Goal: Complete application form

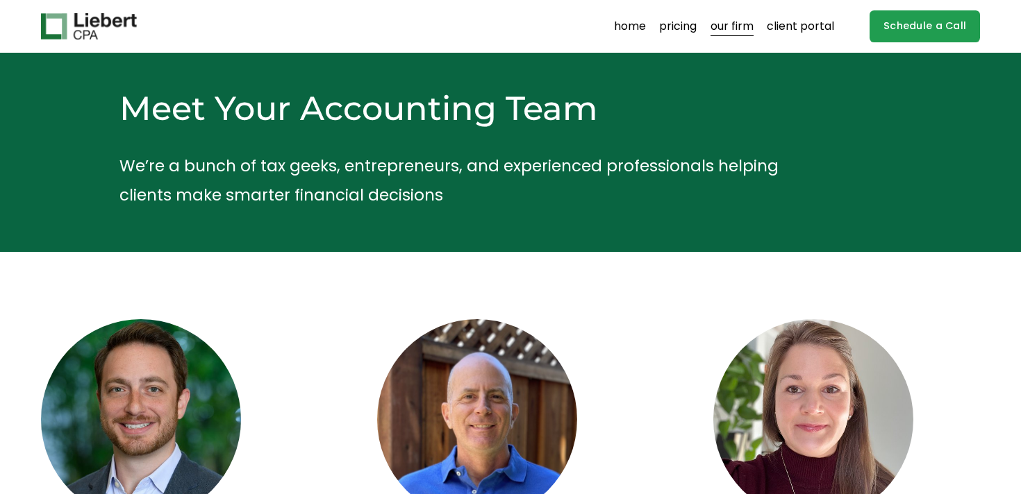
scroll to position [3, 0]
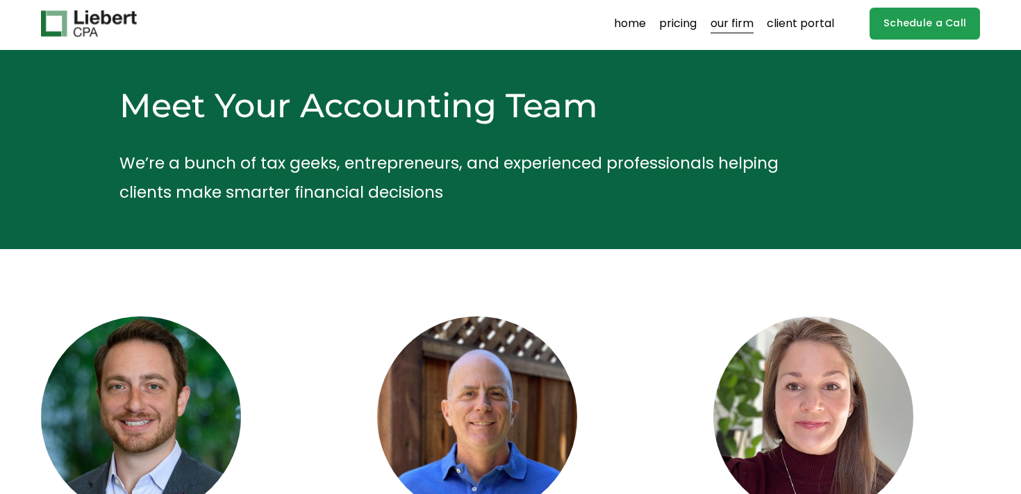
click at [919, 24] on link "Schedule a Call" at bounding box center [924, 24] width 110 height 33
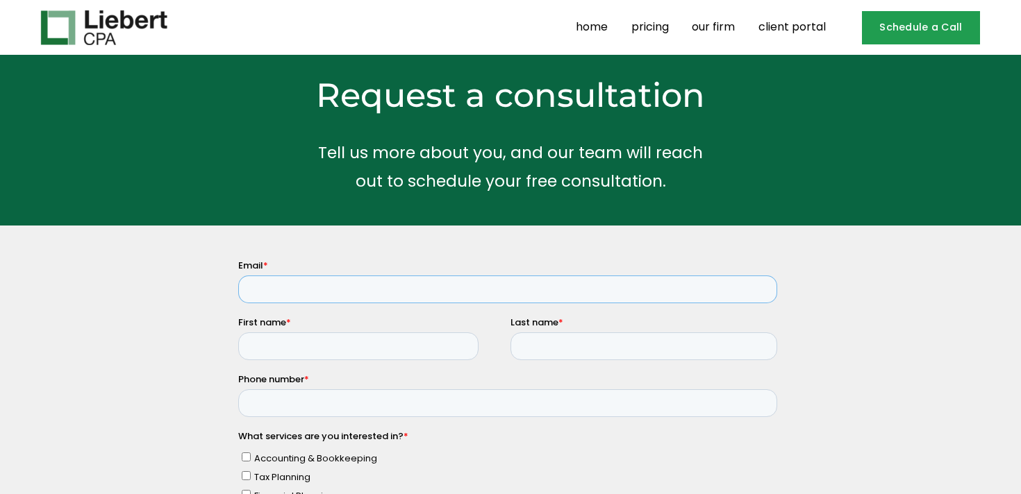
click at [319, 299] on input "Email *" at bounding box center [507, 290] width 539 height 28
type input "[EMAIL_ADDRESS][DOMAIN_NAME]"
type input "[PERSON_NAME]"
type input "4156805197"
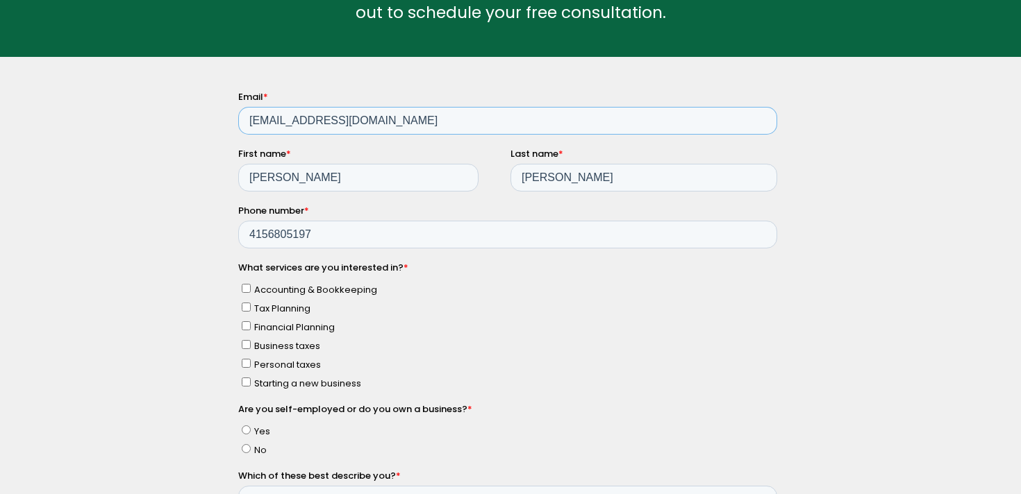
scroll to position [181, 0]
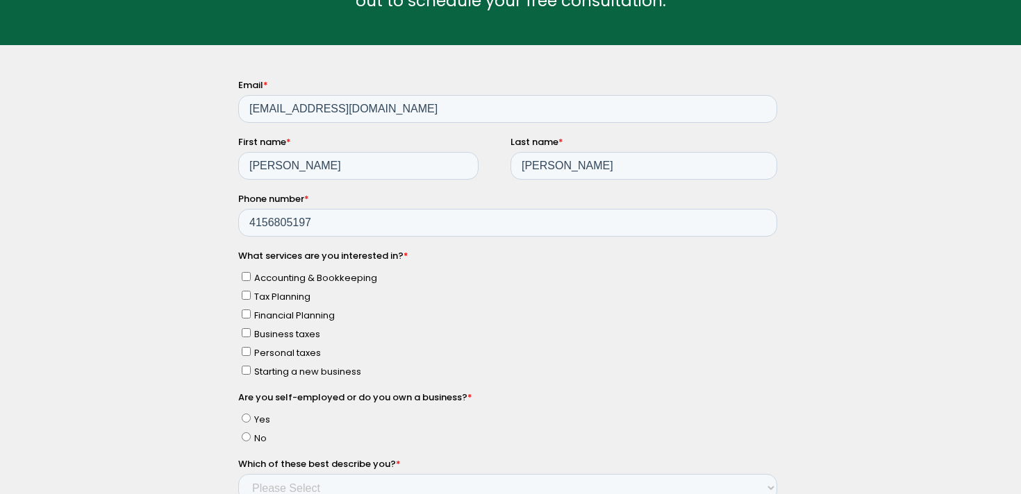
click at [244, 294] on input "Tax Planning" at bounding box center [245, 295] width 9 height 9
checkbox input "true"
click at [245, 351] on input "Personal taxes" at bounding box center [245, 351] width 9 height 9
checkbox input "true"
click at [246, 369] on input "Starting a new business" at bounding box center [245, 370] width 9 height 9
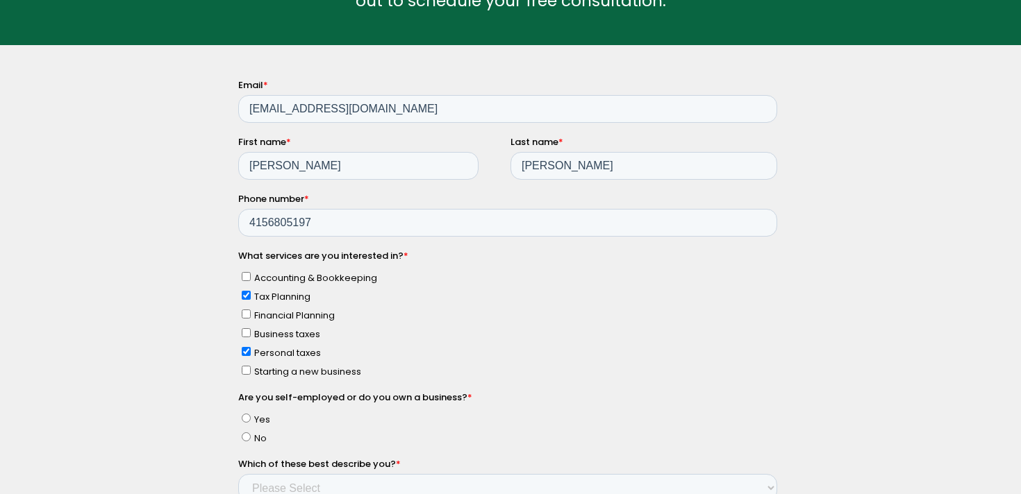
checkbox input "true"
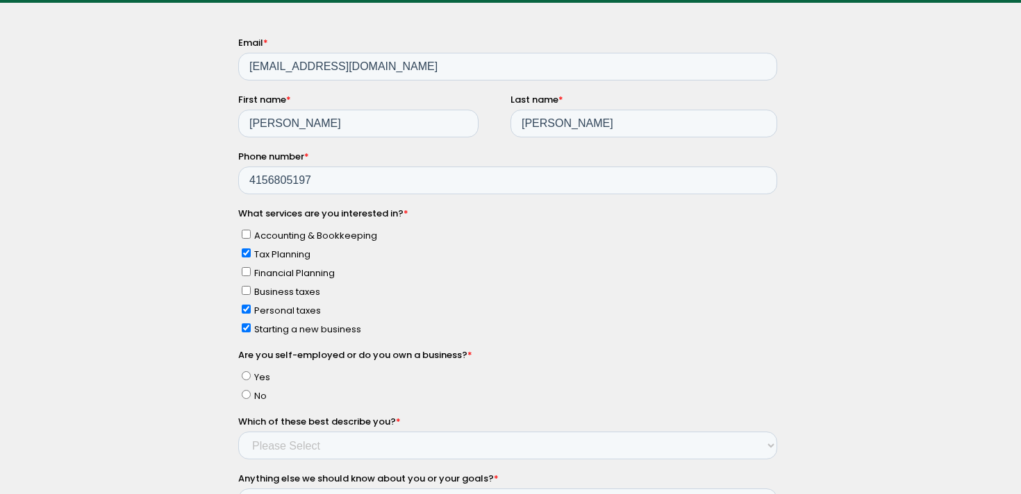
scroll to position [231, 0]
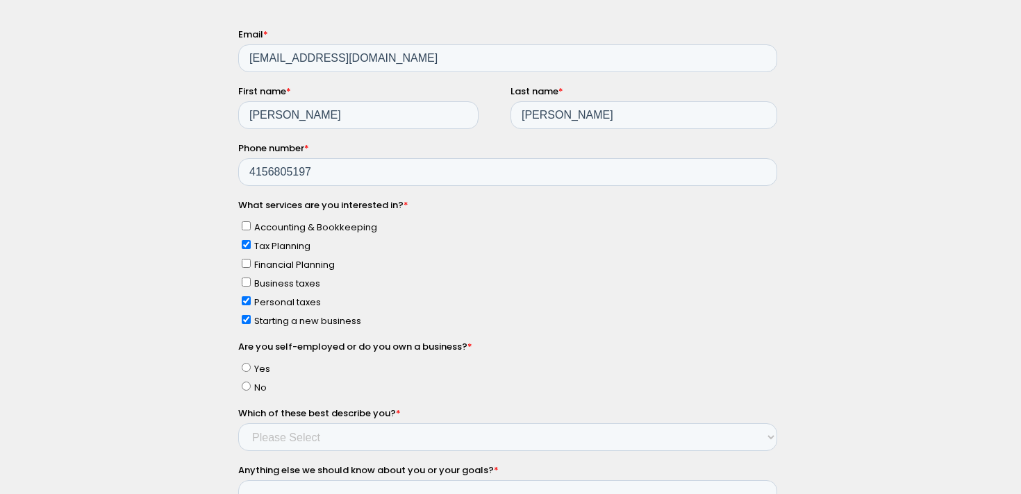
click at [246, 363] on input "Yes" at bounding box center [245, 367] width 9 height 9
radio input "true"
click at [288, 438] on select "Please Select Single Member LLC Multi Member LLC S Corporation C Corporation Pa…" at bounding box center [507, 438] width 539 height 28
select select "Yes - Single Member LLC"
click at [238, 424] on select "Please Select Single Member LLC Multi Member LLC S Corporation C Corporation Pa…" at bounding box center [507, 438] width 539 height 28
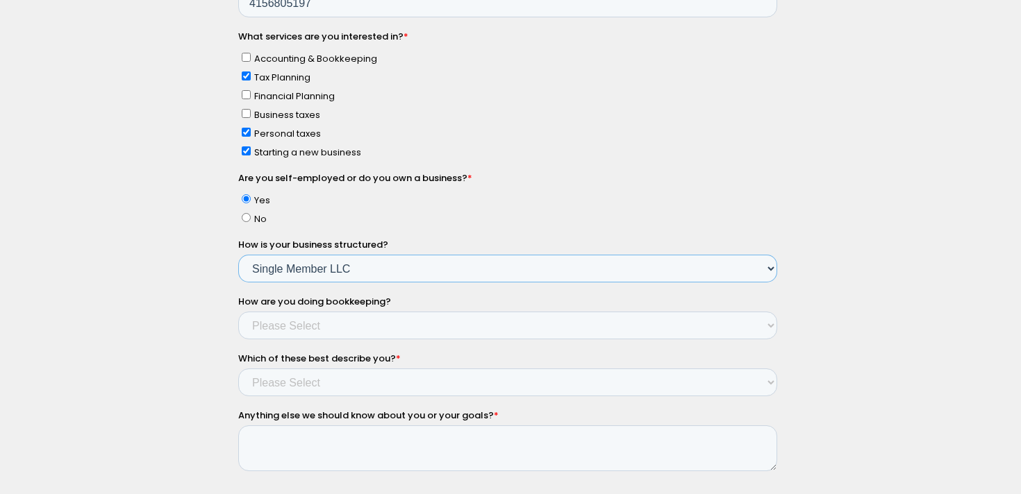
scroll to position [403, 0]
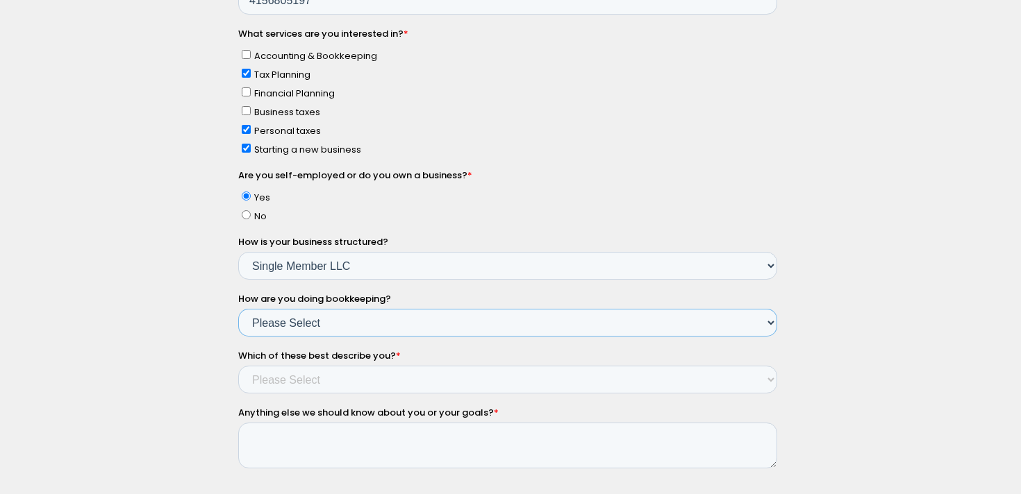
click at [371, 319] on select "Please Select Not doing any bookkeeping Myself - Spreadsheets Myself - Bookkeep…" at bounding box center [507, 324] width 539 height 28
click at [238, 338] on select "Please Select Not doing any bookkeeping Myself - Spreadsheets Myself - Bookkeep…" at bounding box center [507, 324] width 539 height 28
click at [359, 318] on select "Please Select Not doing any bookkeeping Myself - Spreadsheets Myself - Bookkeep…" at bounding box center [507, 324] width 539 height 28
select select "Myself - Bookkeeping software"
click at [238, 338] on select "Please Select Not doing any bookkeeping Myself - Spreadsheets Myself - Bookkeep…" at bounding box center [507, 324] width 539 height 28
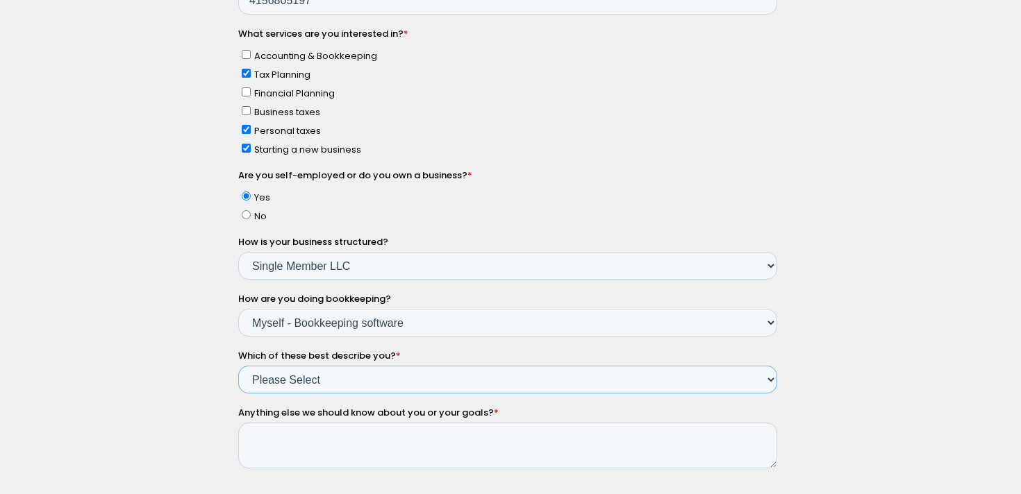
click at [333, 376] on select "Please Select Income < $100k Income between $100k-$250k Income between $250k-$5…" at bounding box center [507, 381] width 539 height 28
select select "Income between $500k-$750k"
click at [238, 394] on select "Please Select Income < $100k Income between $100k-$250k Income between $250k-$5…" at bounding box center [507, 381] width 539 height 28
click at [319, 453] on textarea "Anything else we should know about you or your goals? *" at bounding box center [507, 447] width 539 height 46
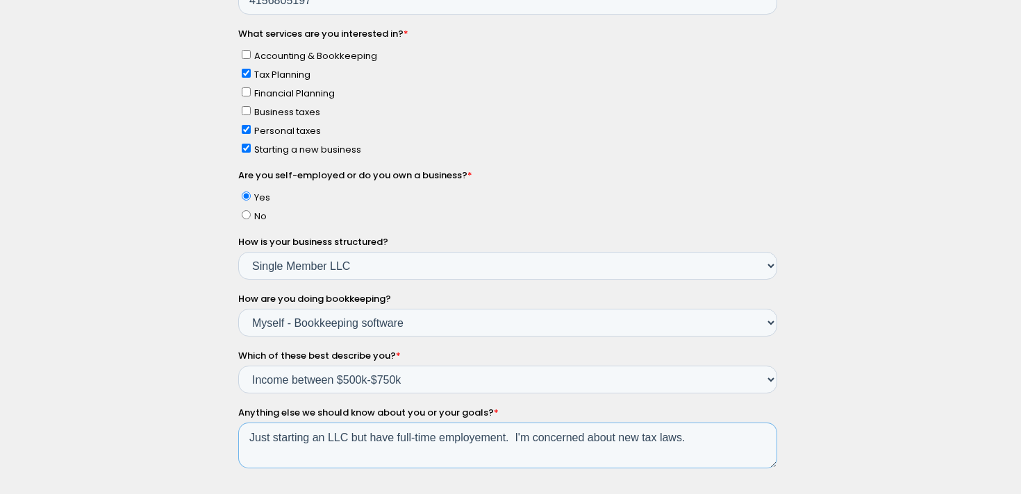
drag, startPoint x: 714, startPoint y: 438, endPoint x: 467, endPoint y: 434, distance: 247.2
click at [467, 434] on textarea "Just starting an LLC but have full-time employement. I'm concerned about new ta…" at bounding box center [507, 447] width 539 height 46
click at [247, 433] on textarea "Just starting an LLC but have full-time employement. I'm concerned about new ta…" at bounding box center [507, 447] width 539 height 46
click at [576, 436] on textarea "I've had simple taxes in the past but now I'm starting an LLC but have full-tim…" at bounding box center [507, 447] width 539 height 46
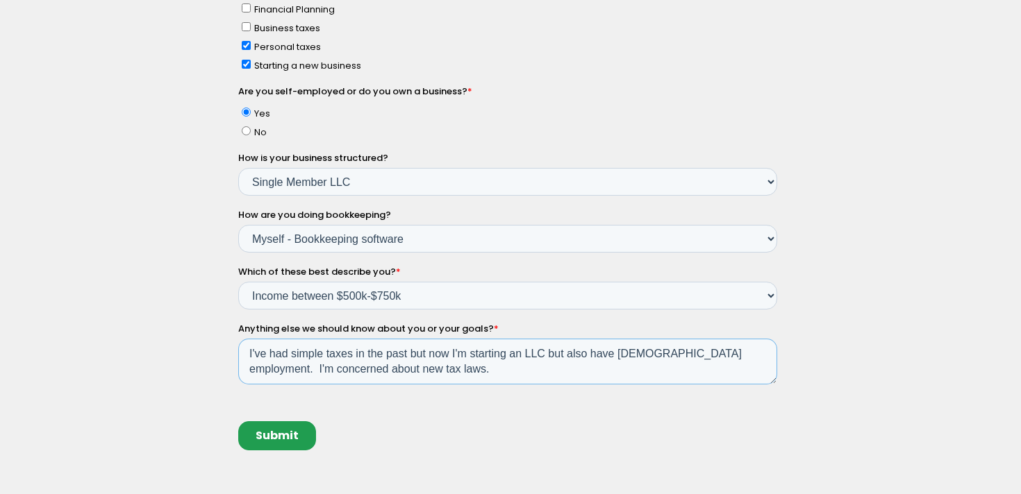
scroll to position [492, 0]
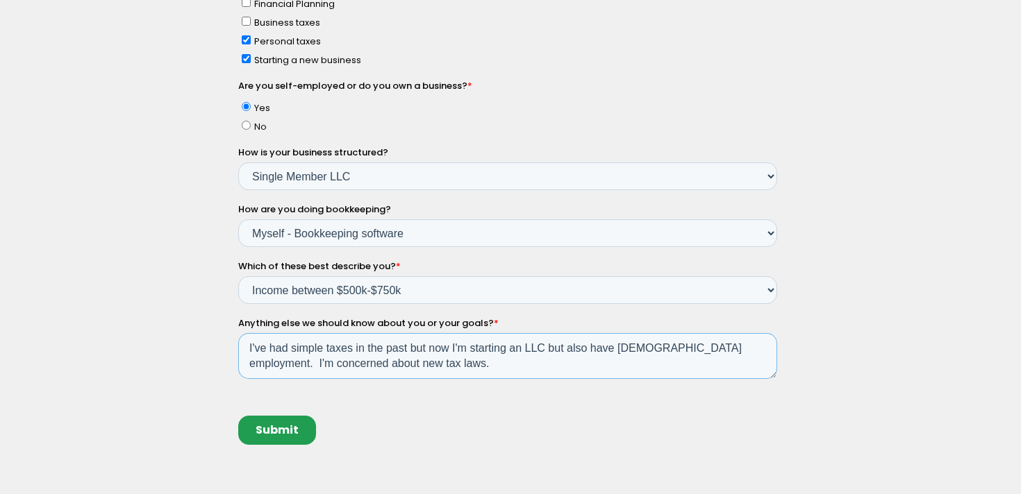
click at [524, 347] on textarea "I've had simple taxes in the past but now I'm starting an LLC but also have [DE…" at bounding box center [507, 357] width 539 height 46
click at [406, 362] on textarea "I've had simple taxes in the past but now I'm starting my LLC but also have [DE…" at bounding box center [507, 357] width 539 height 46
type textarea "I've had simple taxes in the past but now I'm starting my LLC but also have [DE…"
